Goal: Transaction & Acquisition: Purchase product/service

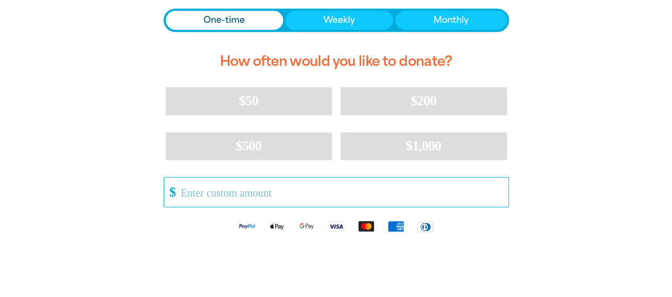
click at [338, 194] on input "Other Amount" at bounding box center [340, 192] width 335 height 29
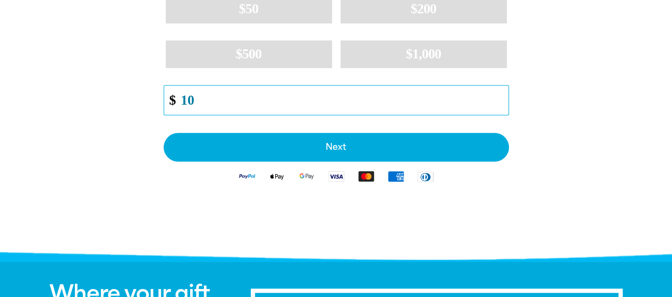
scroll to position [354, 0]
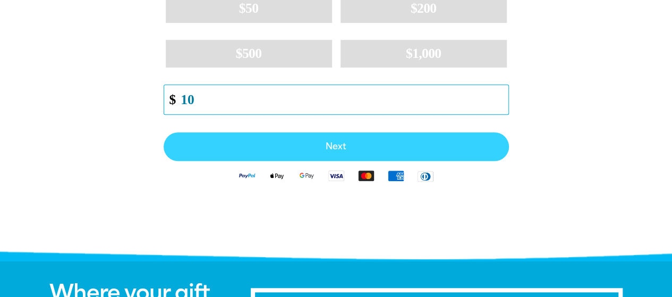
type input "10"
click at [411, 153] on button "Next" at bounding box center [336, 146] width 345 height 29
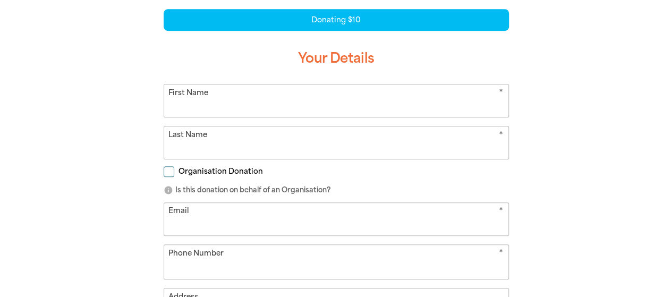
scroll to position [222, 0]
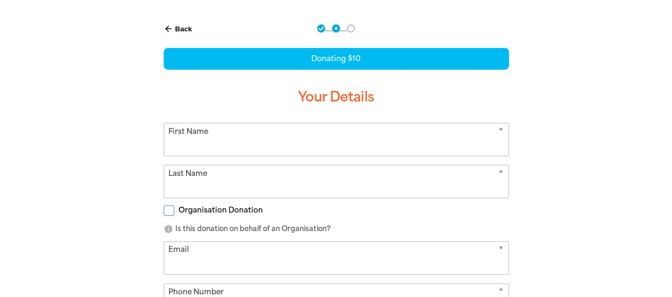
click at [411, 150] on input "First Name" at bounding box center [336, 139] width 344 height 32
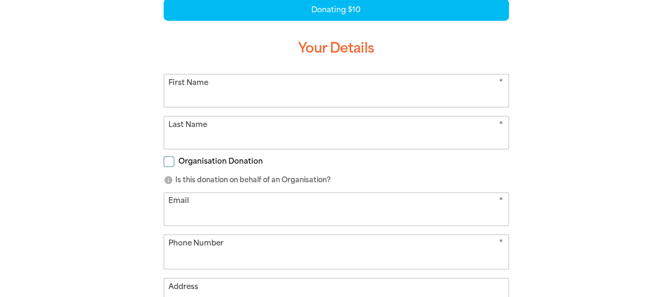
scroll to position [463, 0]
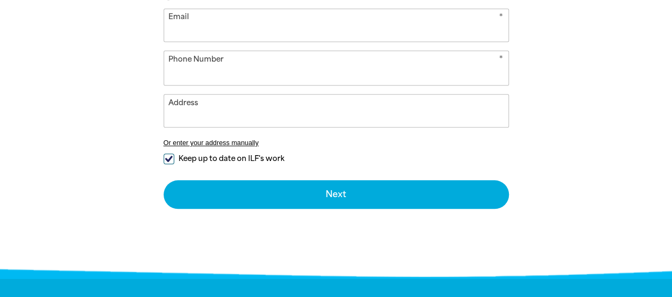
click at [173, 147] on form "* First Name This field is required warning * Last Name Organisation Donation i…" at bounding box center [336, 44] width 345 height 327
click at [168, 156] on input "Keep up to date on ILF's work" at bounding box center [169, 159] width 11 height 11
checkbox input "false"
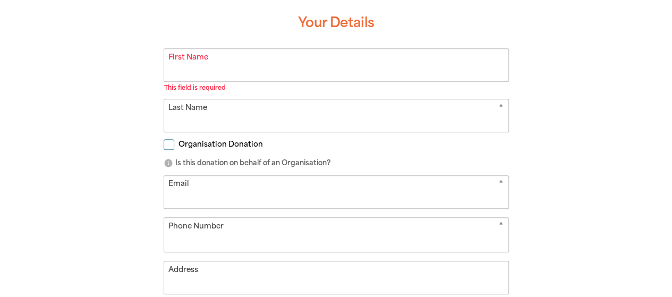
scroll to position [290, 0]
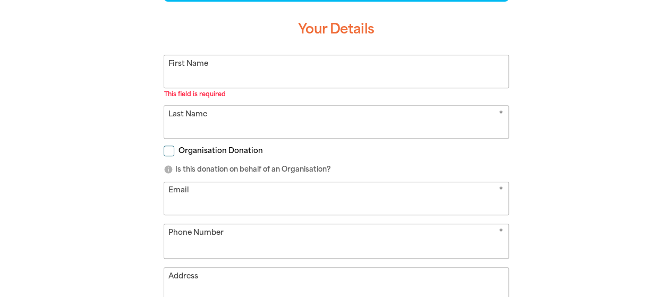
click at [215, 72] on input "First Name" at bounding box center [336, 71] width 344 height 32
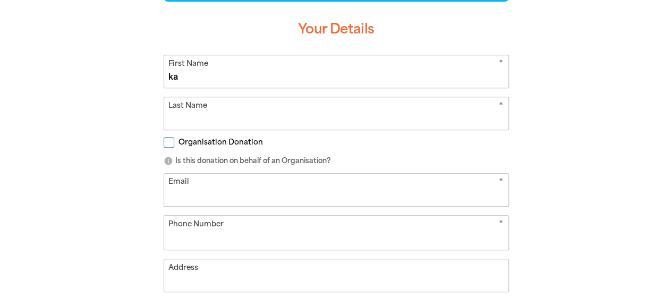
type input "k"
type input "Kahlen"
click at [205, 109] on input "Last Name" at bounding box center [336, 113] width 344 height 32
type input "Grace"
click at [88, 143] on div "arrow_back Back Step 1 Step 2 Step 3 Donating $10 Your Details * First Name [PE…" at bounding box center [337, 190] width 638 height 498
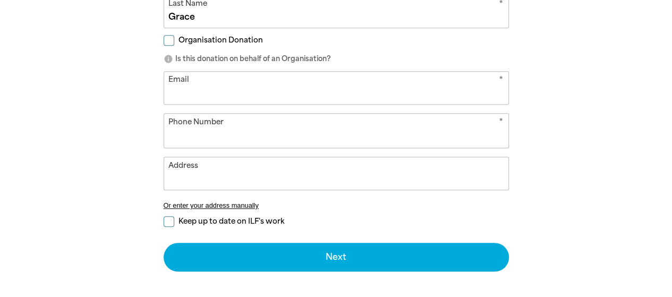
scroll to position [412, 0]
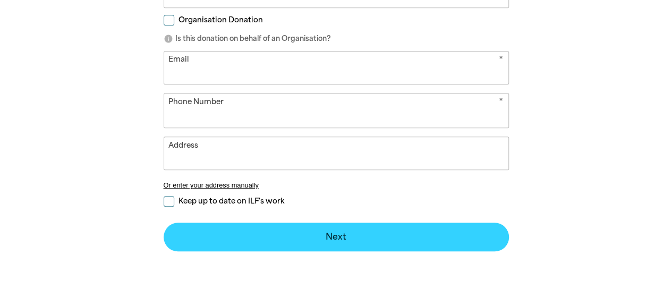
click at [266, 233] on button "Next chevron_right" at bounding box center [336, 237] width 345 height 29
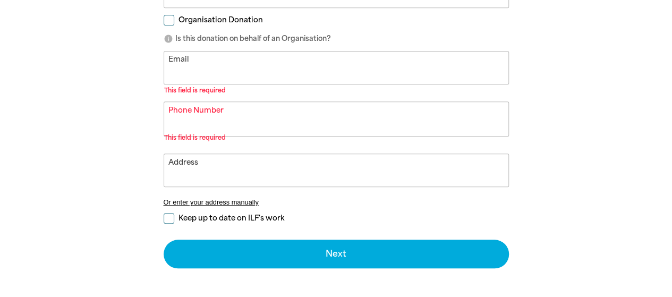
click at [214, 65] on input "Email" at bounding box center [336, 68] width 344 height 32
select select "AU"
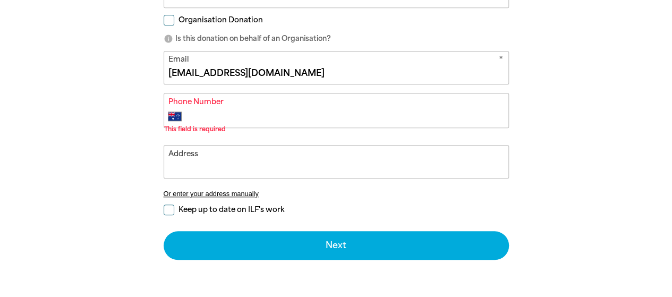
type input "[EMAIL_ADDRESS][DOMAIN_NAME]"
click at [210, 110] on input "Phone Number" at bounding box center [347, 116] width 314 height 13
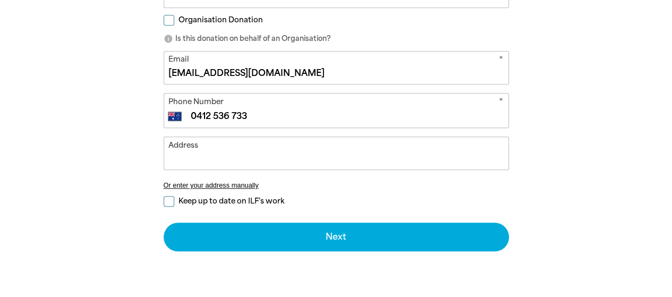
type input "0412 536 733"
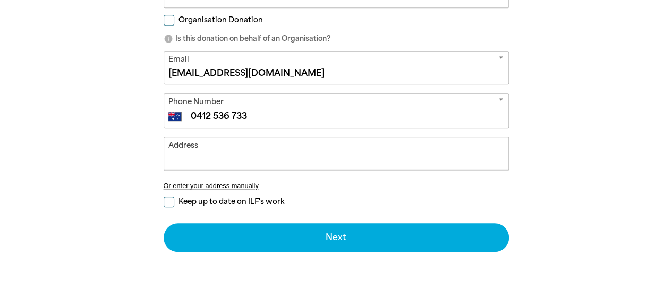
click at [183, 165] on input "Address" at bounding box center [336, 153] width 344 height 32
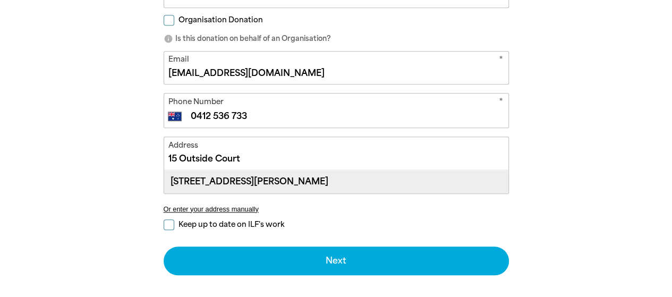
click at [262, 179] on div "[STREET_ADDRESS][PERSON_NAME]" at bounding box center [336, 181] width 344 height 23
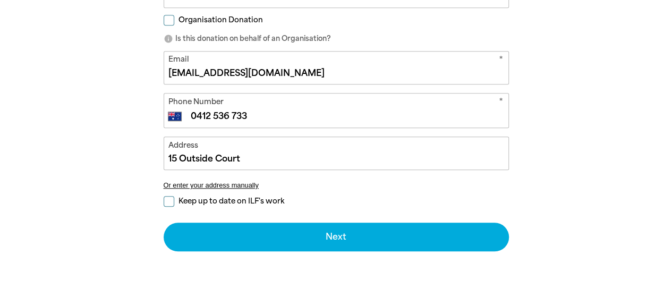
type input "[STREET_ADDRESS][PERSON_NAME]"
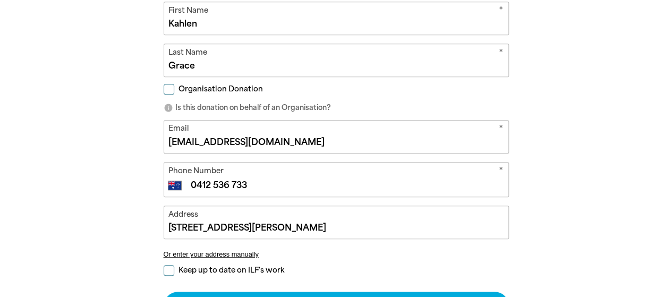
scroll to position [434, 0]
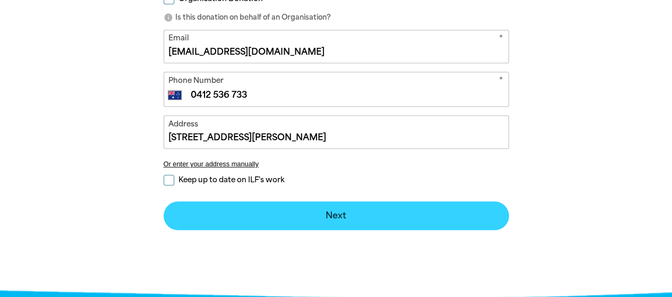
click at [250, 213] on button "Next chevron_right" at bounding box center [336, 215] width 345 height 29
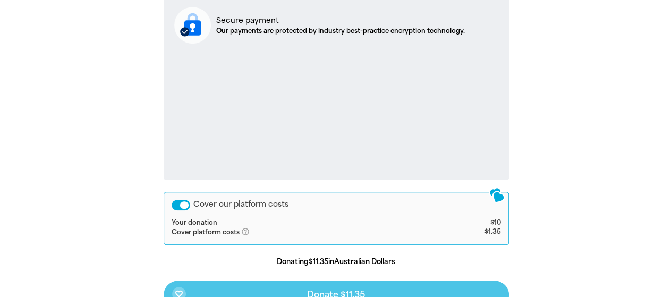
scroll to position [401, 0]
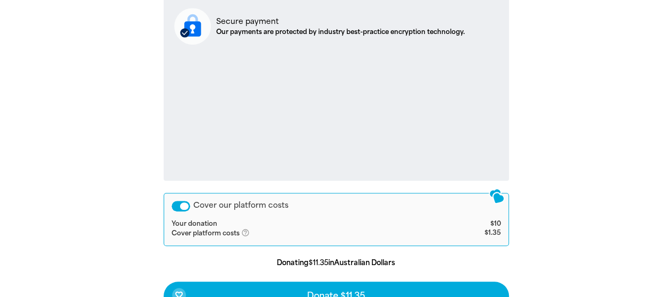
click at [92, 146] on div "arrow_back Back Step 1 Step 2 Step 3 Your Payment Details Express Checkout OR E…" at bounding box center [337, 103] width 638 height 546
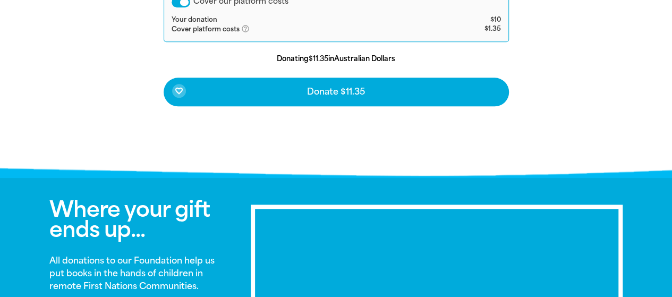
scroll to position [605, 0]
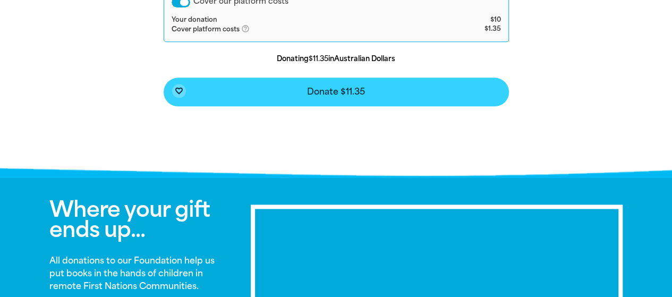
click at [227, 95] on button "favorite_border Donate $11.35" at bounding box center [336, 92] width 345 height 29
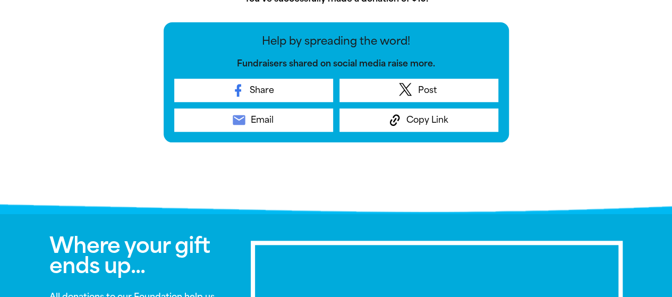
scroll to position [646, 0]
